Goal: Information Seeking & Learning: Learn about a topic

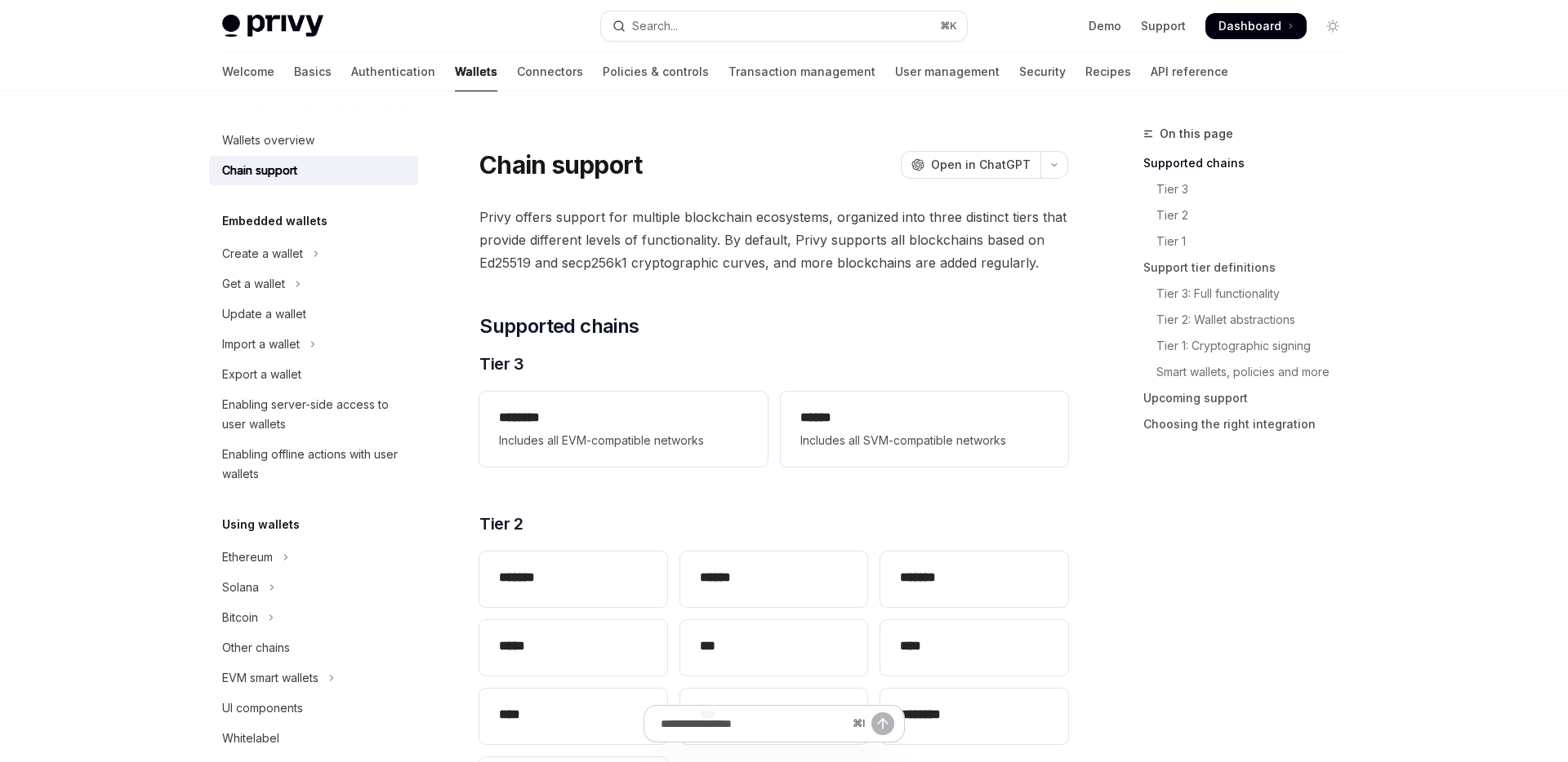
click at [281, 25] on img at bounding box center [273, 26] width 101 height 23
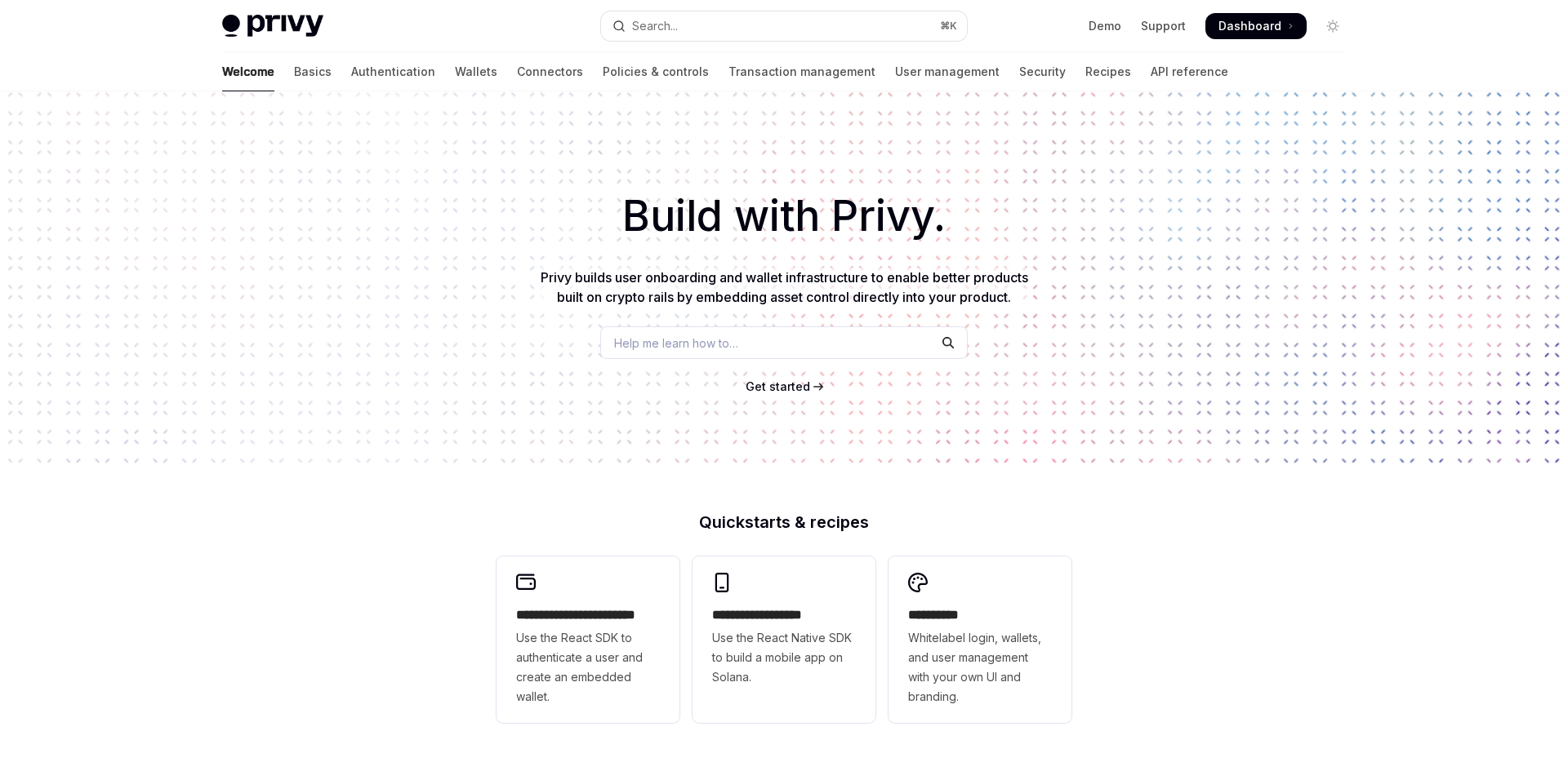
type textarea "*"
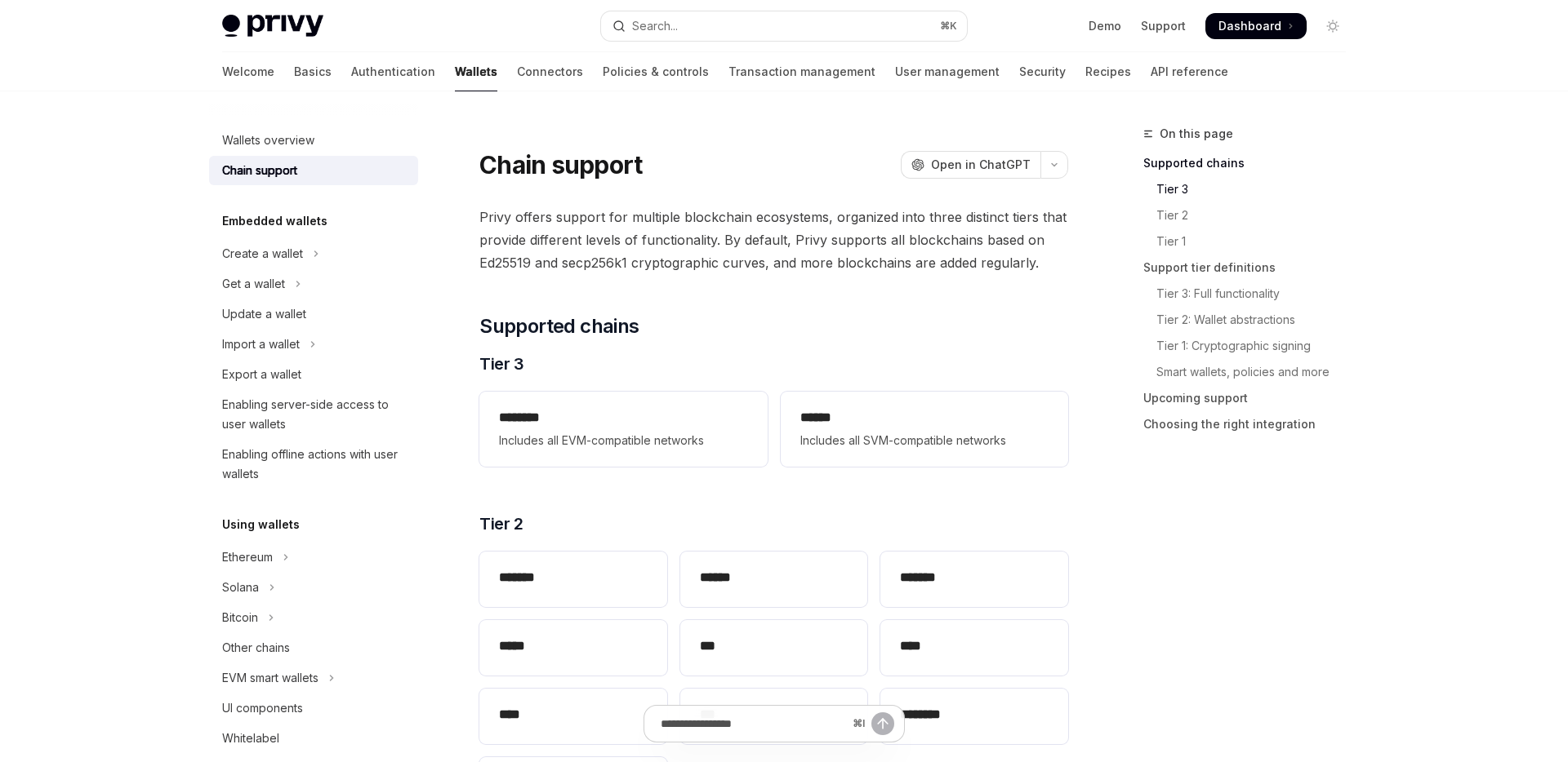
scroll to position [869, 0]
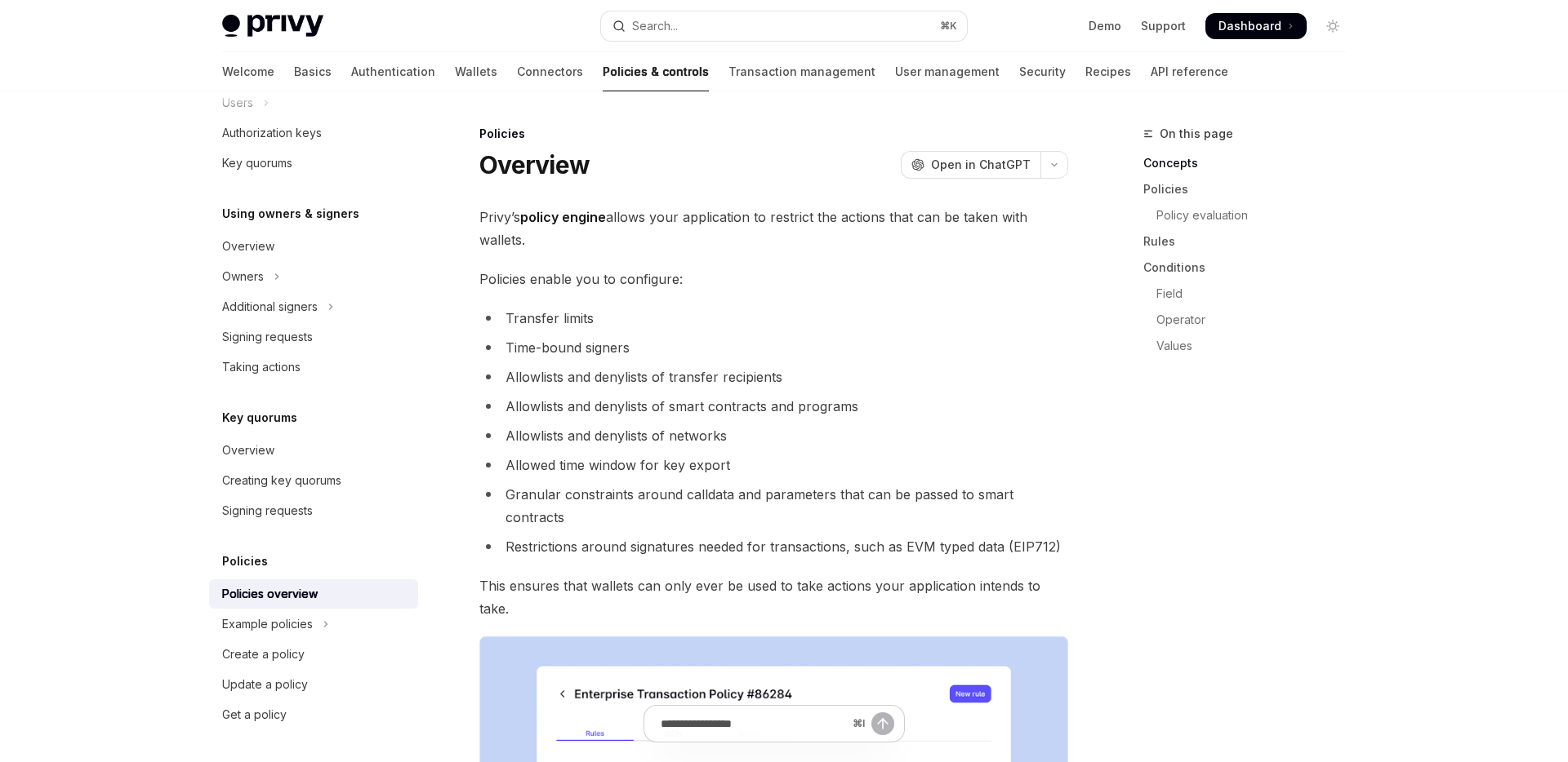
scroll to position [345, 0]
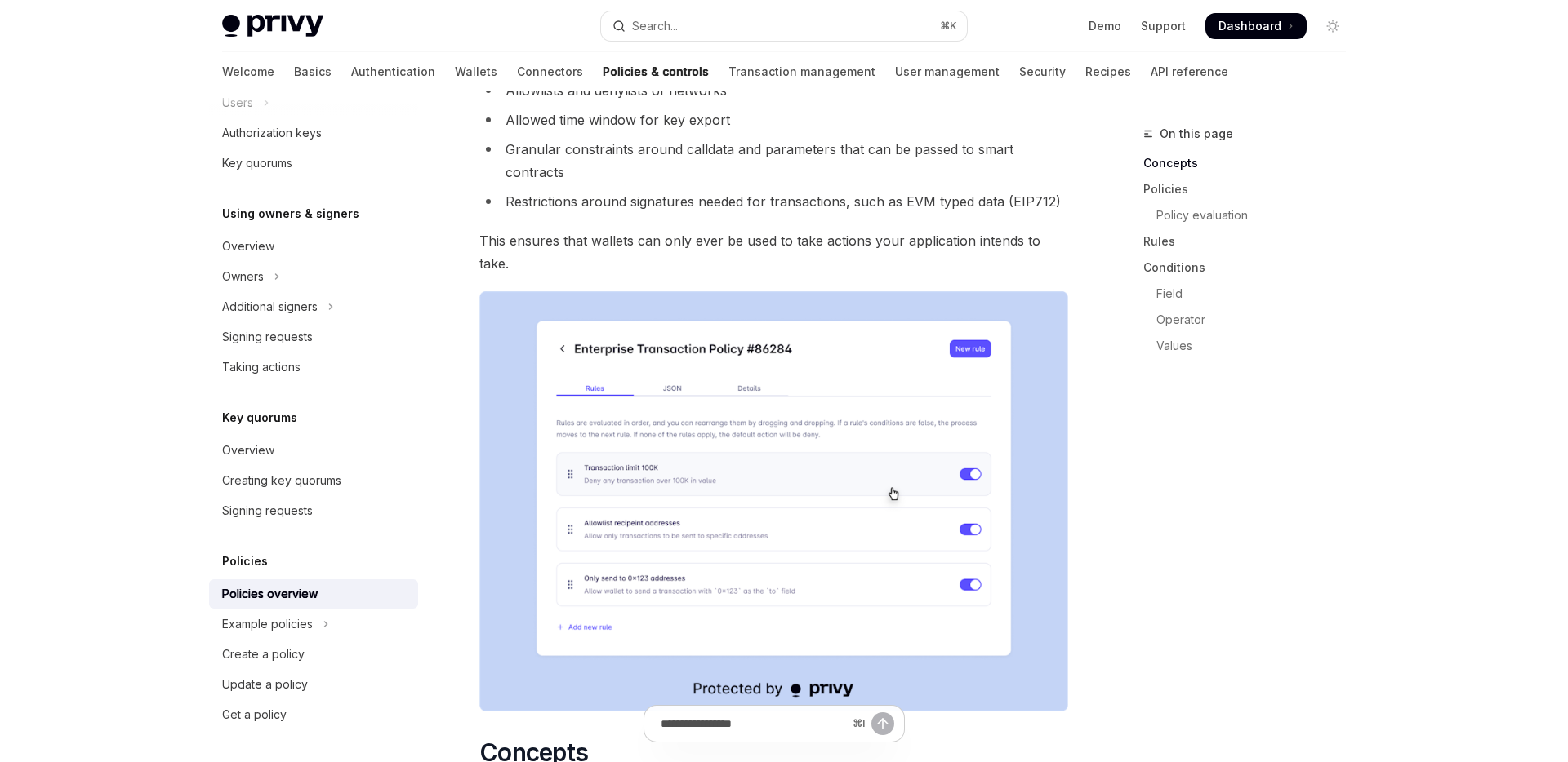
click at [831, 384] on img at bounding box center [774, 501] width 589 height 421
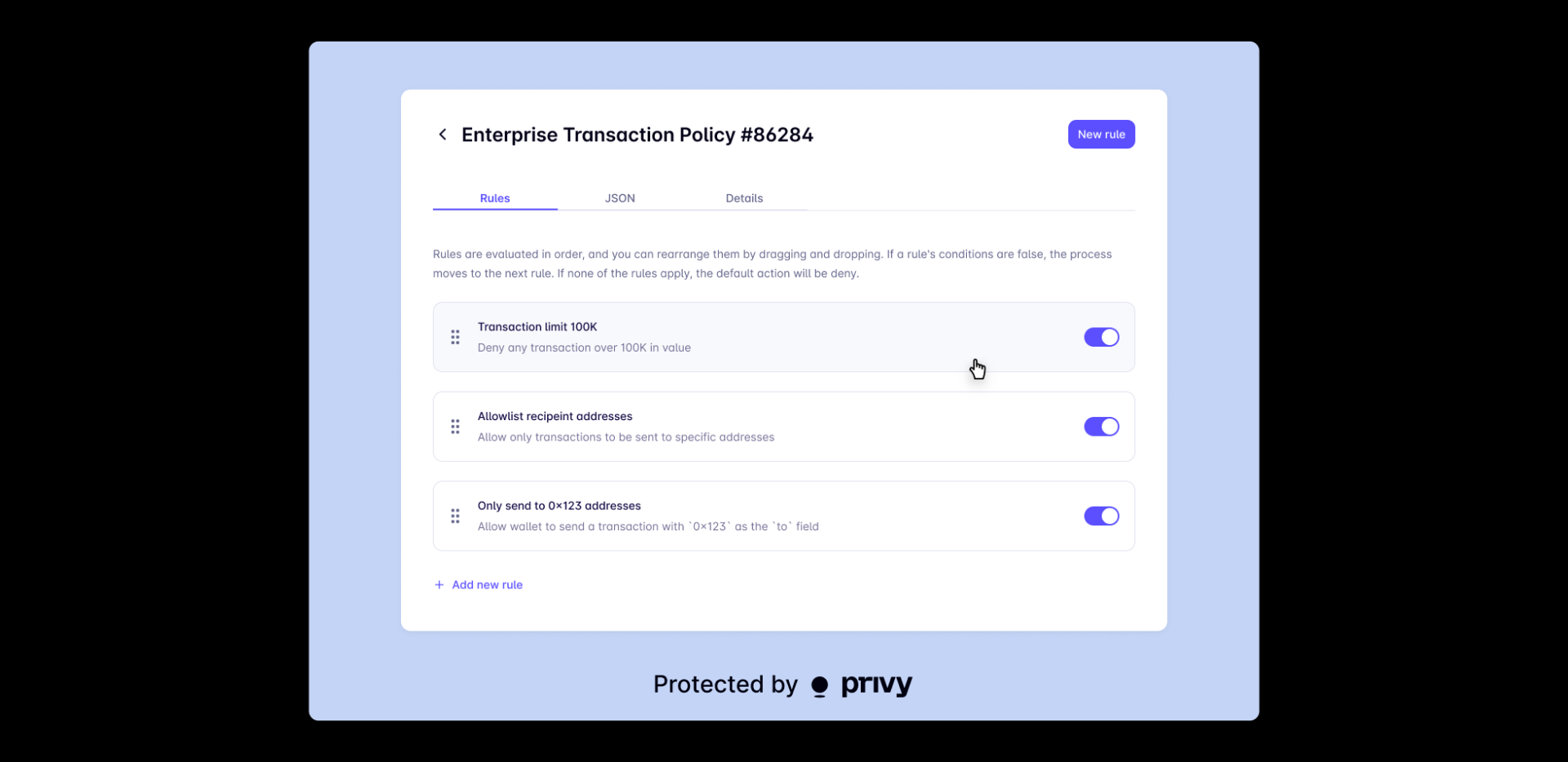
click at [831, 384] on img at bounding box center [784, 381] width 952 height 680
